Goal: Task Accomplishment & Management: Manage account settings

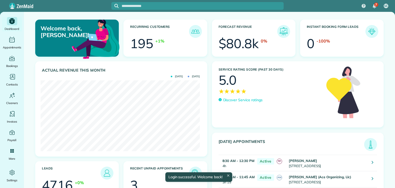
scroll to position [71, 159]
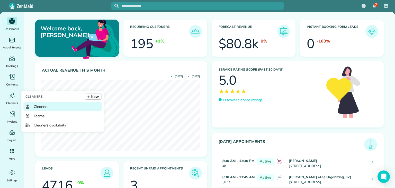
click at [45, 107] on span "Cleaners" at bounding box center [41, 106] width 15 height 5
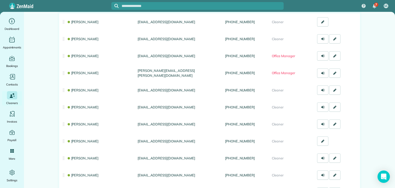
scroll to position [219, 0]
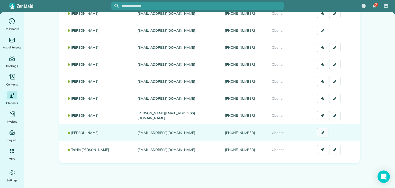
click at [319, 132] on link at bounding box center [322, 132] width 11 height 9
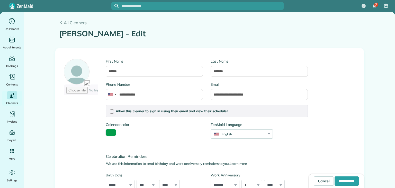
type input "**********"
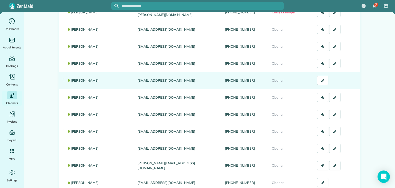
scroll to position [219, 0]
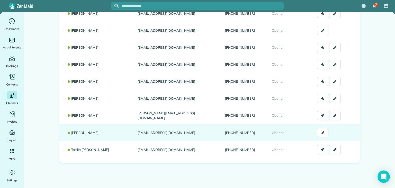
click at [84, 131] on link "[PERSON_NAME]" at bounding box center [83, 132] width 32 height 4
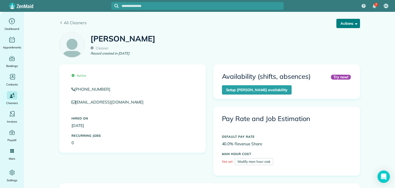
click at [347, 25] on button "Actions" at bounding box center [348, 23] width 24 height 9
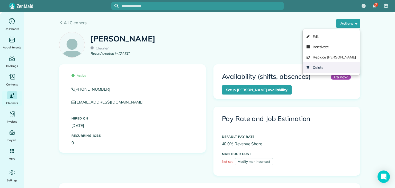
click at [327, 71] on link "Delete" at bounding box center [331, 67] width 57 height 10
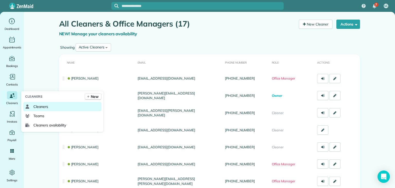
click at [44, 106] on span "Cleaners" at bounding box center [40, 106] width 15 height 5
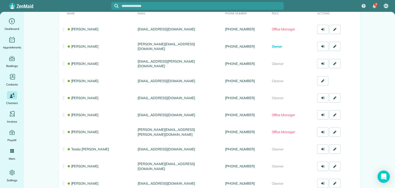
scroll to position [49, 0]
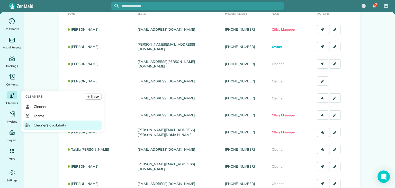
click at [55, 124] on span "Cleaners availability" at bounding box center [50, 124] width 32 height 5
